Goal: Communication & Community: Ask a question

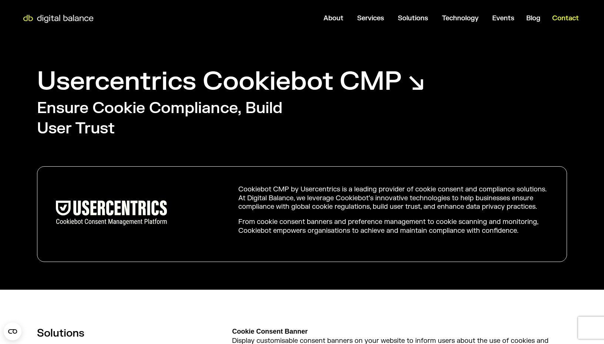
click at [571, 18] on span "Contact" at bounding box center [565, 18] width 27 height 9
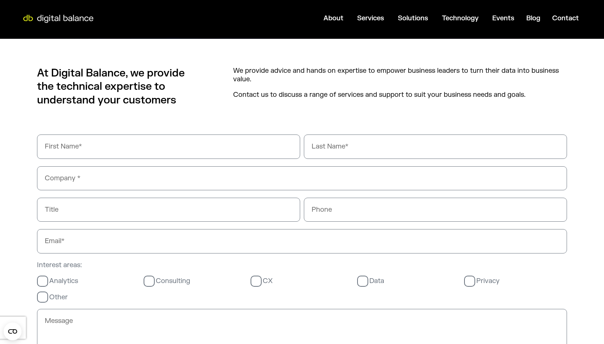
scroll to position [369, 0]
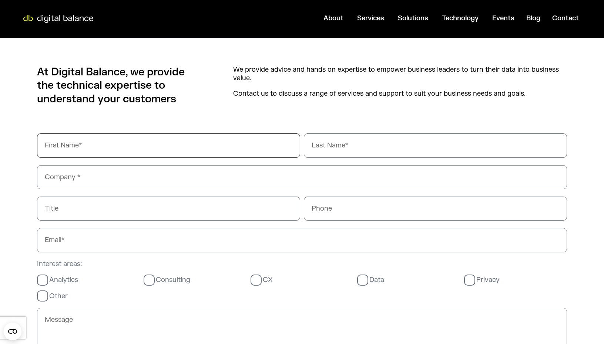
click at [68, 137] on input "First Name" at bounding box center [168, 146] width 263 height 24
type input "Wylie"
type input "Thorpe"
type input "Slip"
type input "0451851581"
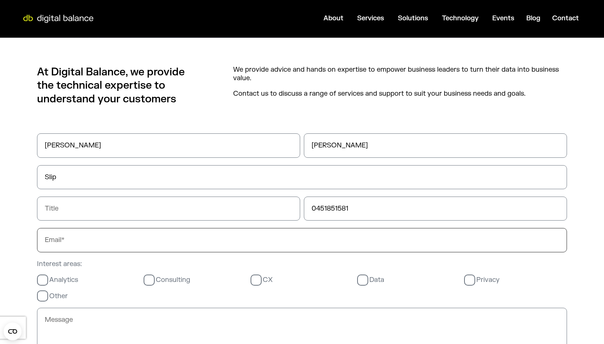
type input "wylie@slip.com"
click at [75, 206] on input "Title" at bounding box center [168, 209] width 263 height 24
type input "Global Head of Legal"
click at [468, 280] on label "Privacy" at bounding box center [482, 280] width 36 height 9
click at [0, 0] on input "Privacy" at bounding box center [0, 0] width 0 height 0
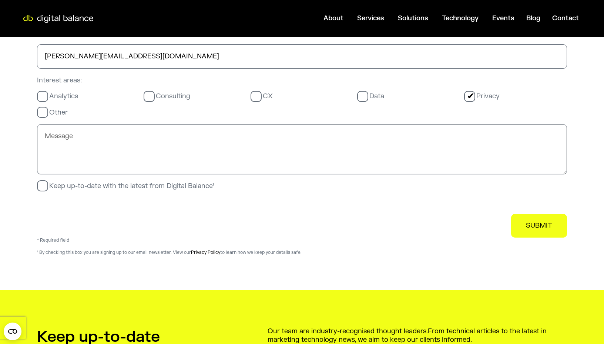
click at [73, 133] on textarea "Message" at bounding box center [302, 149] width 530 height 50
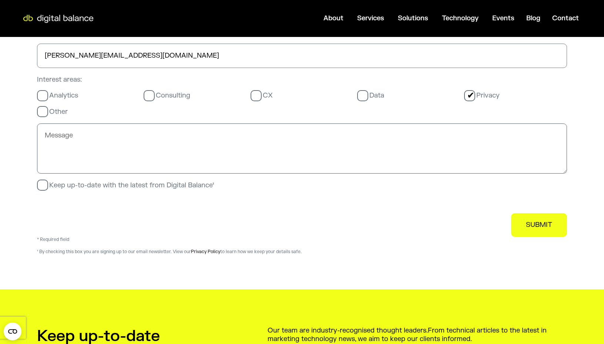
scroll to position [554, 0]
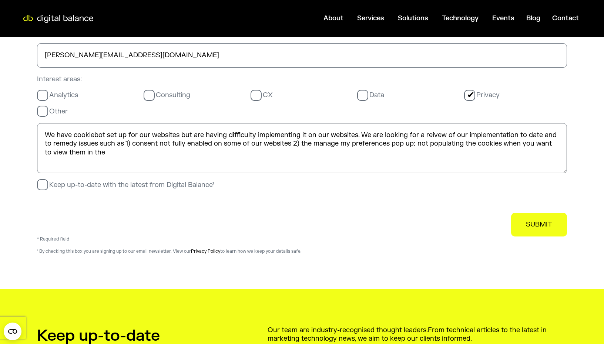
click at [391, 144] on textarea "We have cookiebot set up for our websites but are having difficulty implementin…" at bounding box center [302, 148] width 530 height 50
type textarea "We have cookiebot set up for our websites but are having difficulty implementin…"
click at [546, 228] on span "SUBMIT" at bounding box center [539, 224] width 26 height 9
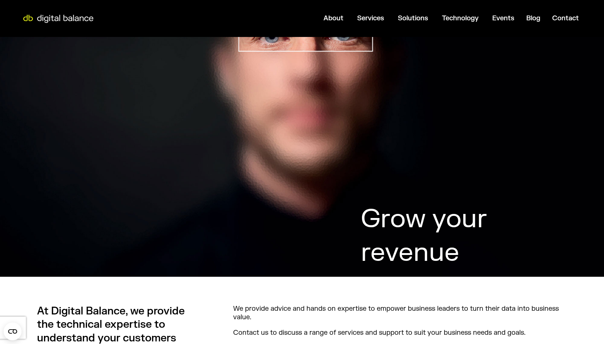
scroll to position [0, 0]
